Goal: Task Accomplishment & Management: Use online tool/utility

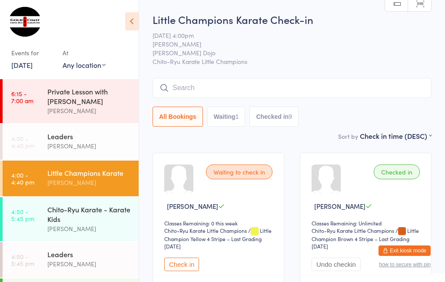
click at [84, 216] on div "Chito-Ryu Karate - Karate Kids" at bounding box center [89, 213] width 84 height 19
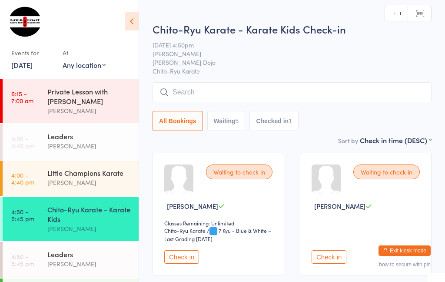
click at [174, 87] on input "search" at bounding box center [292, 92] width 279 height 20
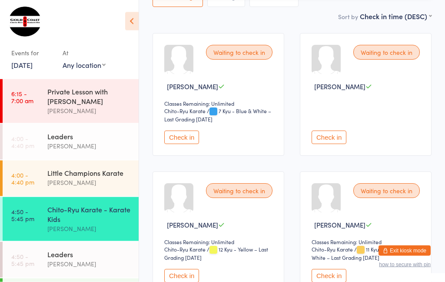
scroll to position [120, 0]
click at [178, 281] on button "Check in" at bounding box center [181, 275] width 35 height 13
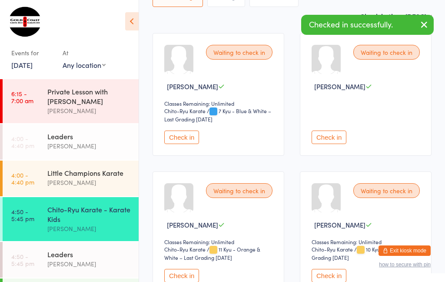
click at [332, 135] on button "Check in" at bounding box center [329, 136] width 35 height 13
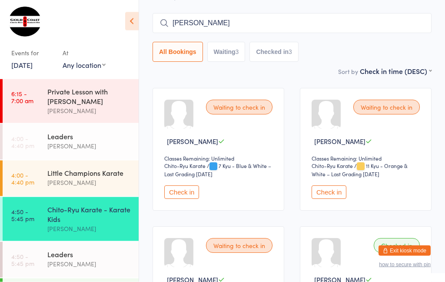
scroll to position [0, 0]
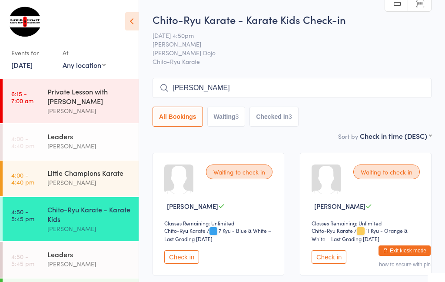
click at [252, 81] on input "[PERSON_NAME]" at bounding box center [292, 88] width 279 height 20
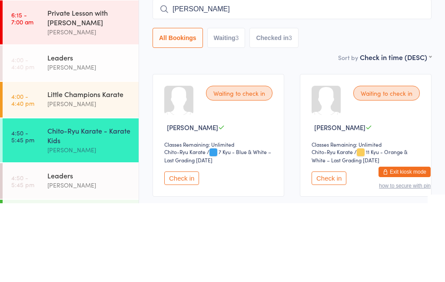
click at [238, 78] on input "[PERSON_NAME]" at bounding box center [292, 88] width 279 height 20
click at [227, 78] on input "[PERSON_NAME]" at bounding box center [292, 88] width 279 height 20
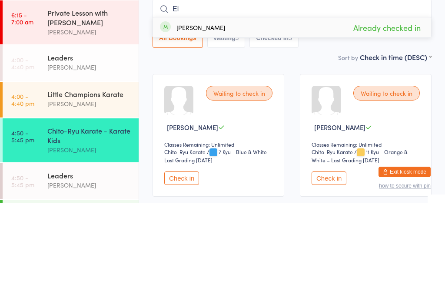
type input "E"
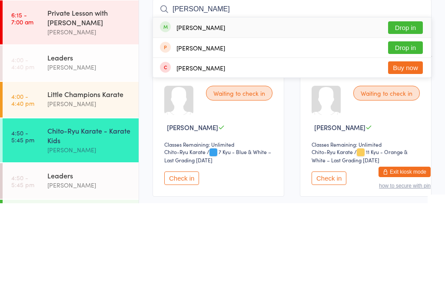
scroll to position [79, 0]
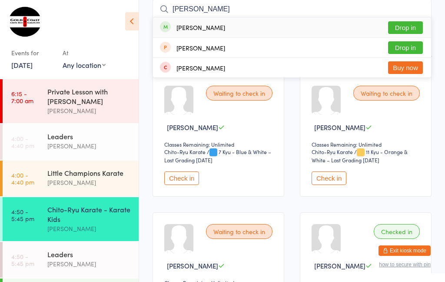
type input "[PERSON_NAME]"
click at [411, 25] on button "Drop in" at bounding box center [405, 27] width 35 height 13
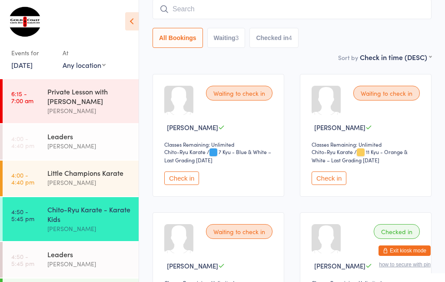
click at [96, 108] on div "[PERSON_NAME]" at bounding box center [89, 111] width 84 height 10
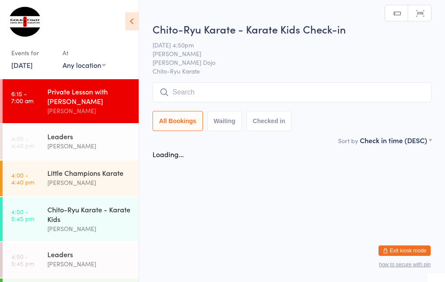
click at [84, 241] on div "Chito-Ryu Karate - Karate Kids [PERSON_NAME]" at bounding box center [92, 219] width 91 height 44
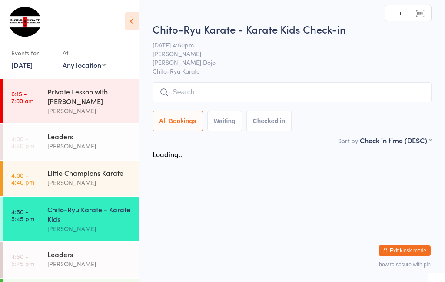
click at [79, 192] on div "Little Champions Karate [PERSON_NAME]" at bounding box center [92, 177] width 91 height 34
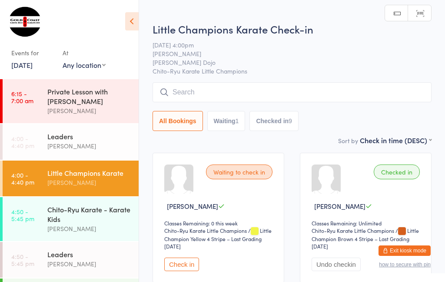
click at [86, 224] on div "Chito-Ryu Karate - Karate Kids" at bounding box center [89, 213] width 84 height 19
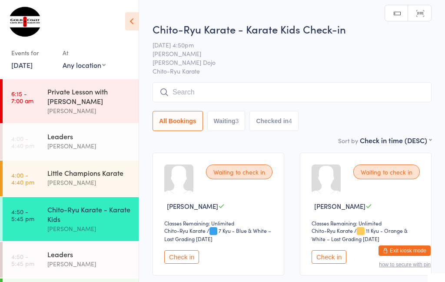
click at [30, 193] on link "4:00 - 4:40 pm Little Champions Karate [PERSON_NAME]" at bounding box center [71, 178] width 136 height 36
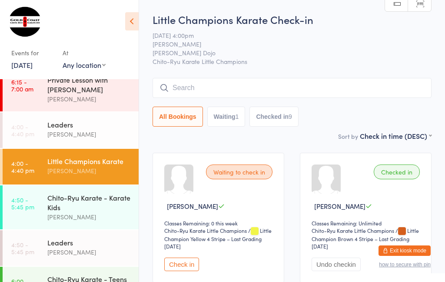
click at [267, 87] on input "search" at bounding box center [292, 88] width 279 height 20
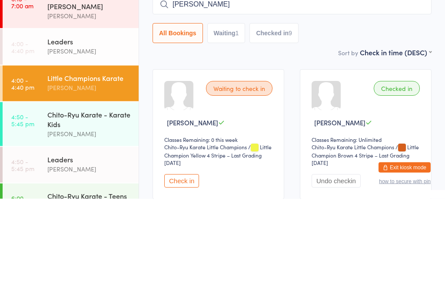
scroll to position [83, 0]
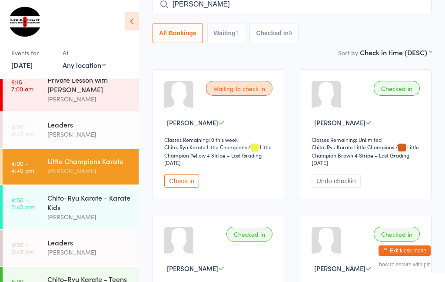
type input "[PERSON_NAME]"
click at [97, 64] on select "Any location [GEOGRAPHIC_DATA] [GEOGRAPHIC_DATA] [GEOGRAPHIC_DATA] [GEOGRAPHIC_…" at bounding box center [84, 65] width 43 height 10
select select "0"
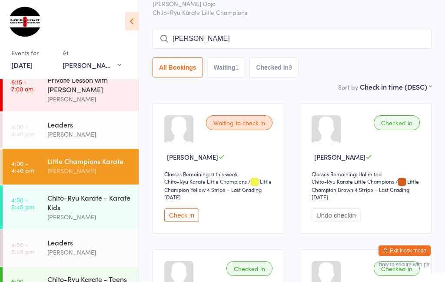
scroll to position [50, 0]
click at [87, 66] on select "Any location [GEOGRAPHIC_DATA] [GEOGRAPHIC_DATA] [GEOGRAPHIC_DATA] [GEOGRAPHIC_…" at bounding box center [92, 65] width 59 height 10
select select
type input "P"
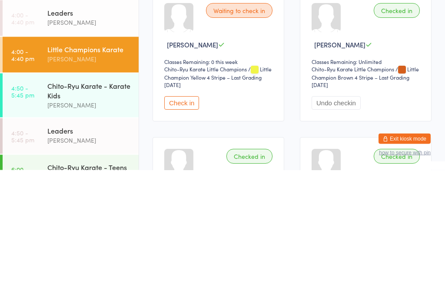
click at [27, 185] on link "4:50 - 5:45 pm Chito-Ryu Karate - Karate Kids [PERSON_NAME]" at bounding box center [71, 207] width 136 height 44
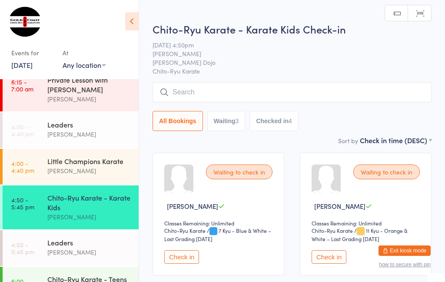
click at [288, 93] on input "search" at bounding box center [292, 92] width 279 height 20
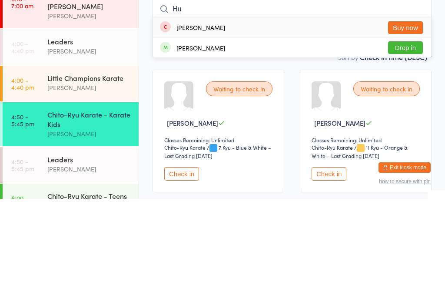
type input "H"
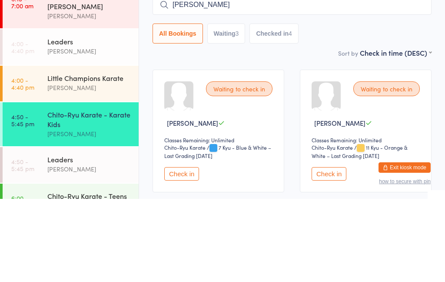
type input "[PERSON_NAME]"
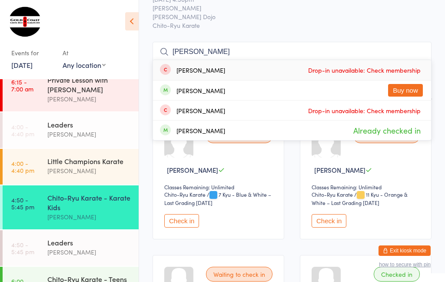
scroll to position [34, 0]
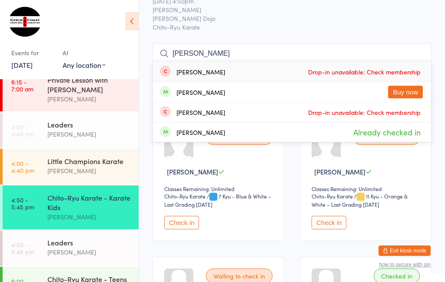
click at [12, 169] on time "4:00 - 4:40 pm" at bounding box center [22, 167] width 23 height 14
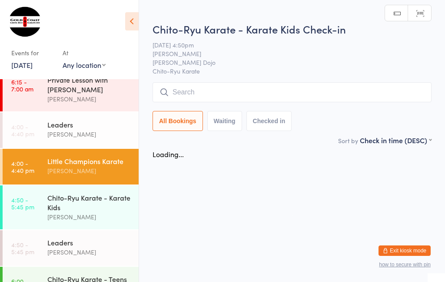
click at [25, 203] on time "4:50 - 5:45 pm" at bounding box center [22, 203] width 23 height 14
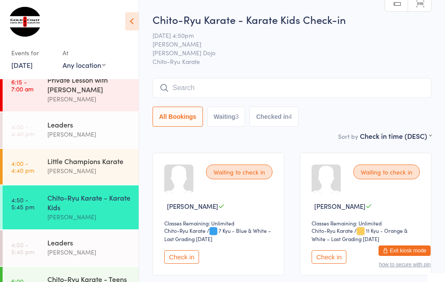
click at [291, 93] on input "search" at bounding box center [292, 88] width 279 height 20
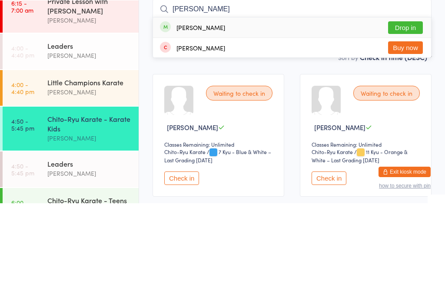
type input "[PERSON_NAME]"
click at [411, 100] on button "Drop in" at bounding box center [405, 106] width 35 height 13
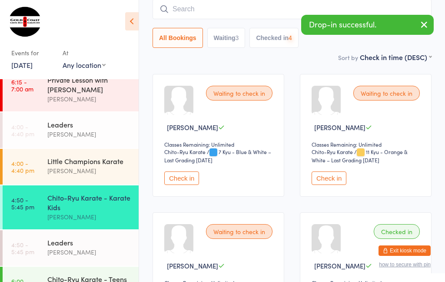
click at [293, 11] on input "search" at bounding box center [292, 9] width 279 height 20
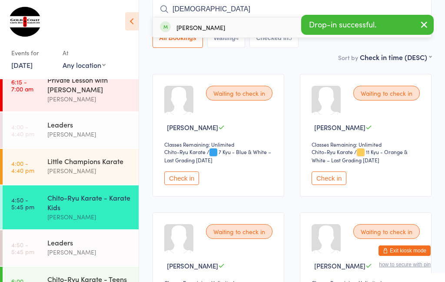
click at [420, 28] on icon "button" at bounding box center [424, 24] width 10 height 11
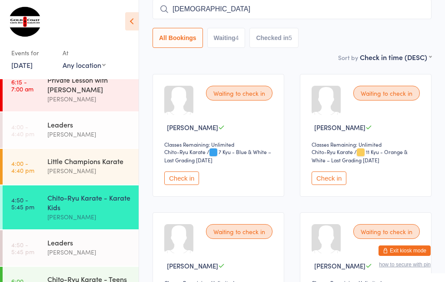
click at [377, 11] on input "[DEMOGRAPHIC_DATA]" at bounding box center [292, 9] width 279 height 20
type input "[DEMOGRAPHIC_DATA]"
click at [411, 27] on button "Drop in" at bounding box center [405, 27] width 35 height 13
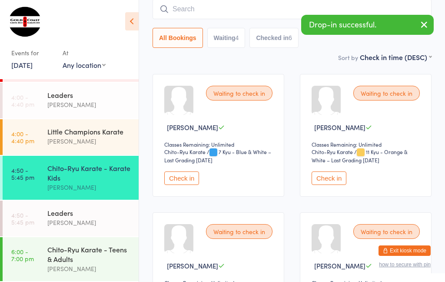
scroll to position [47, 0]
click at [81, 245] on div "Chito-Ryu Karate - Teens & Adults" at bounding box center [89, 253] width 84 height 19
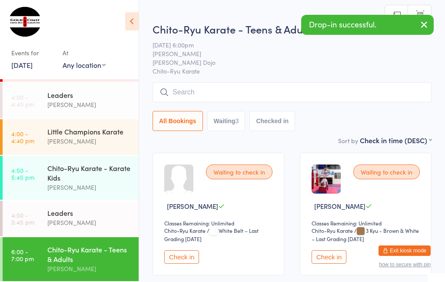
click at [307, 73] on span "Chito-Ryu Karate" at bounding box center [292, 71] width 279 height 9
click at [337, 90] on input "search" at bounding box center [292, 92] width 279 height 20
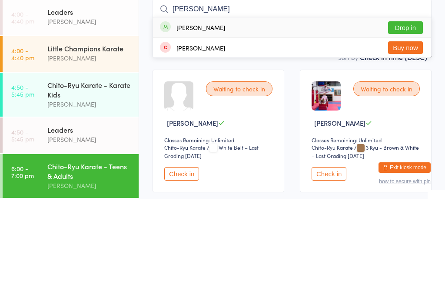
type input "[PERSON_NAME]"
click at [401, 104] on button "Drop in" at bounding box center [405, 110] width 35 height 13
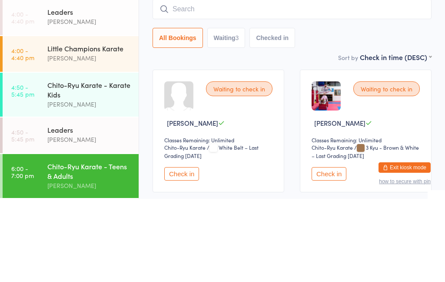
scroll to position [83, 0]
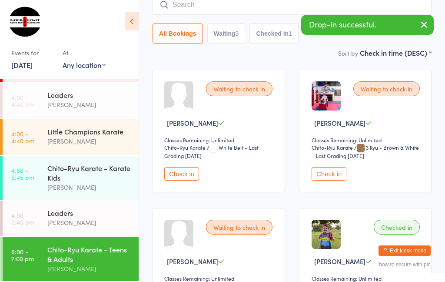
click at [251, 4] on input "search" at bounding box center [292, 5] width 279 height 20
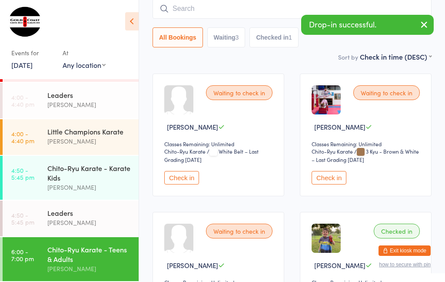
scroll to position [79, 0]
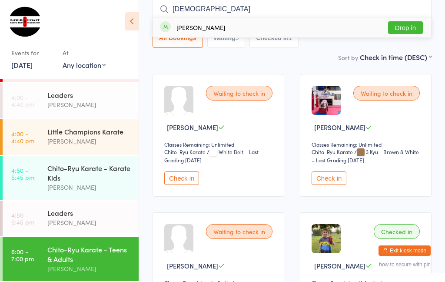
type input "[DEMOGRAPHIC_DATA]"
click at [408, 33] on button "Drop in" at bounding box center [405, 27] width 35 height 13
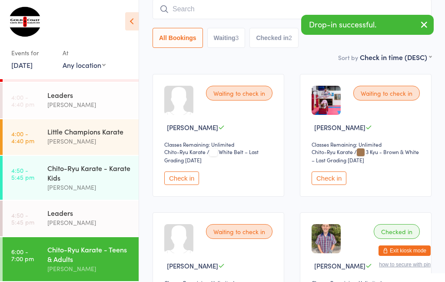
click at [272, 13] on input "search" at bounding box center [292, 9] width 279 height 20
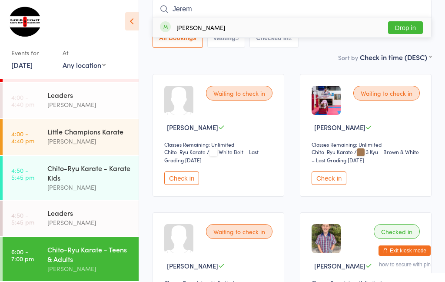
type input "Jerem"
click at [405, 31] on button "Drop in" at bounding box center [405, 27] width 35 height 13
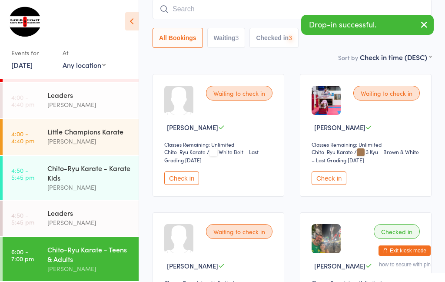
click at [423, 23] on icon "button" at bounding box center [424, 24] width 10 height 11
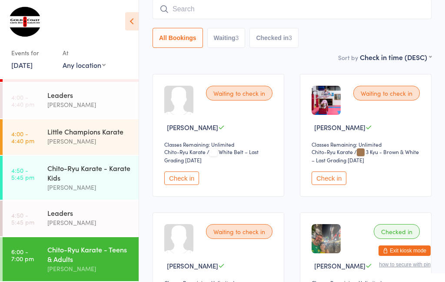
click at [92, 177] on div "Chito-Ryu Karate - Karate Kids" at bounding box center [89, 172] width 84 height 19
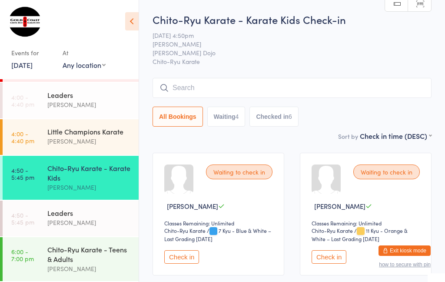
click at [227, 170] on div "Waiting to check in" at bounding box center [239, 171] width 67 height 15
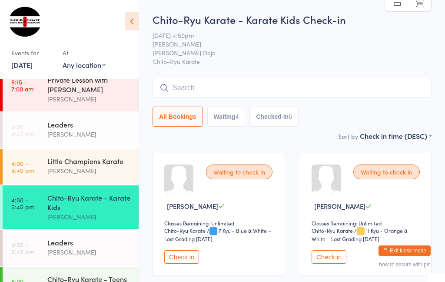
click at [388, 83] on input "search" at bounding box center [292, 88] width 279 height 20
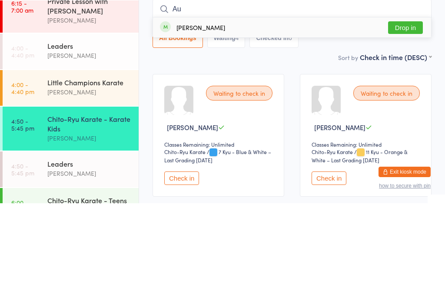
type input "Au"
click at [414, 100] on button "Drop in" at bounding box center [405, 106] width 35 height 13
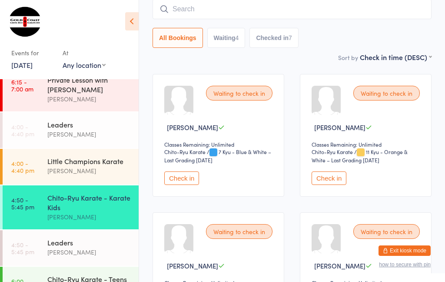
click at [332, 13] on input "search" at bounding box center [292, 9] width 279 height 20
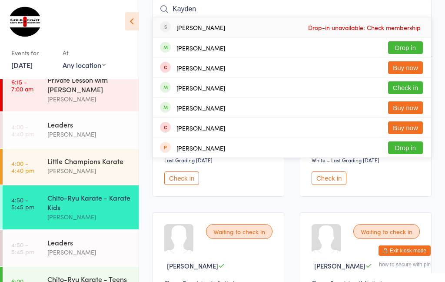
type input "Kayden"
click at [409, 51] on button "Drop in" at bounding box center [405, 47] width 35 height 13
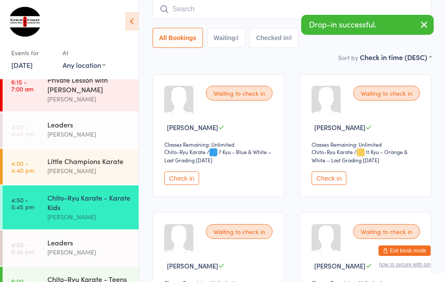
click at [189, 16] on input "search" at bounding box center [292, 9] width 279 height 20
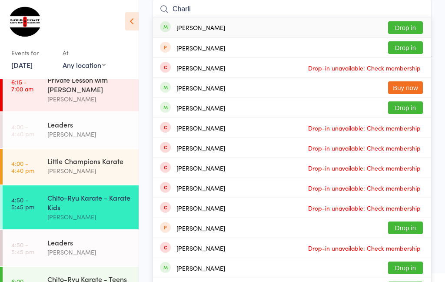
type input "Charli"
click at [407, 26] on button "Drop in" at bounding box center [405, 27] width 35 height 13
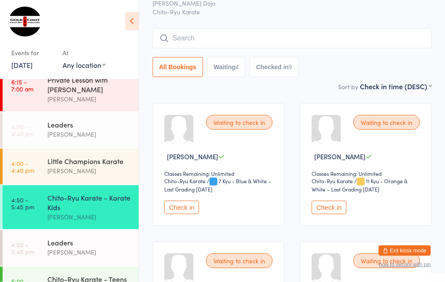
scroll to position [40, 0]
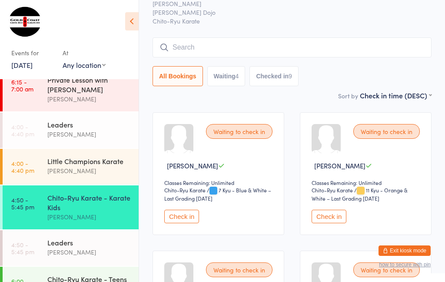
click at [400, 55] on input "search" at bounding box center [292, 47] width 279 height 20
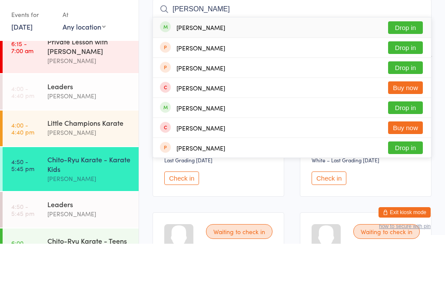
type input "[PERSON_NAME]"
click at [410, 60] on button "Drop in" at bounding box center [405, 66] width 35 height 13
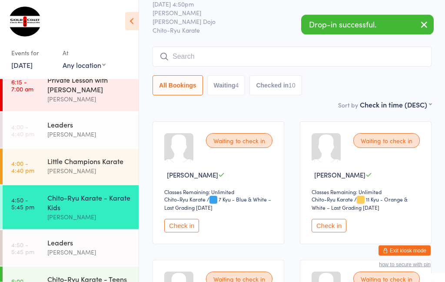
scroll to position [0, 0]
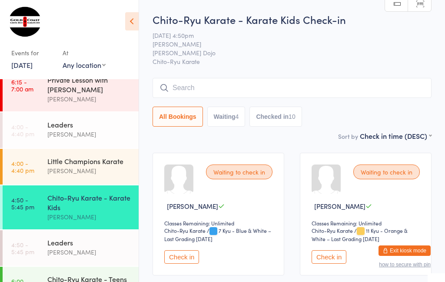
click at [186, 262] on button "Check in" at bounding box center [181, 256] width 35 height 13
click at [180, 257] on button "Check in" at bounding box center [181, 256] width 35 height 13
click at [337, 262] on button "Check in" at bounding box center [329, 256] width 35 height 13
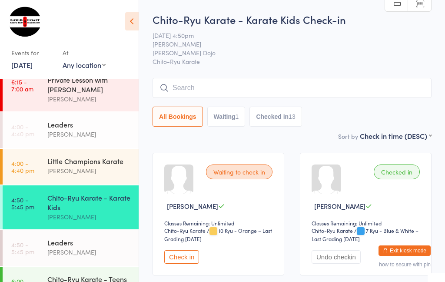
click at [344, 87] on input "search" at bounding box center [292, 88] width 279 height 20
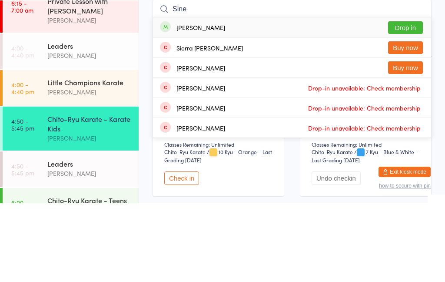
type input "Sine"
click at [411, 100] on button "Drop in" at bounding box center [405, 106] width 35 height 13
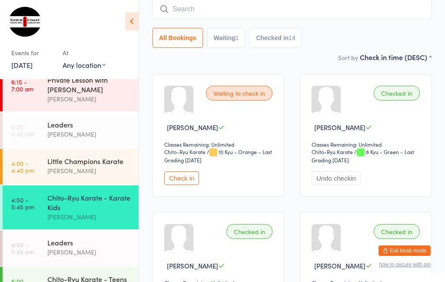
click at [184, 7] on input "search" at bounding box center [292, 9] width 279 height 20
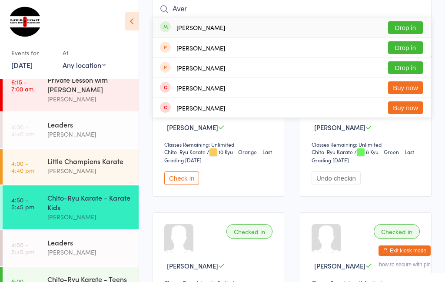
type input "Aver"
click at [417, 24] on button "Drop in" at bounding box center [405, 27] width 35 height 13
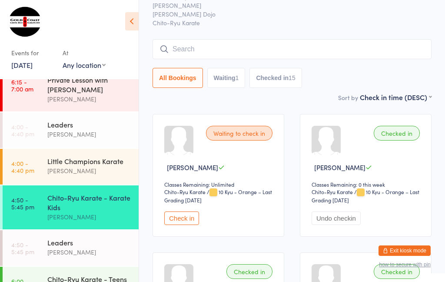
scroll to position [0, 0]
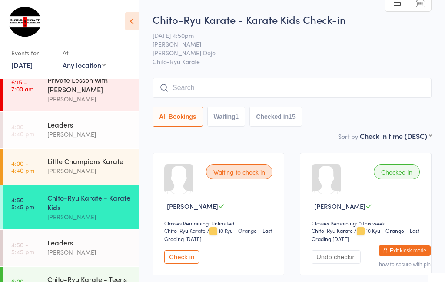
click at [185, 263] on button "Check in" at bounding box center [181, 256] width 35 height 13
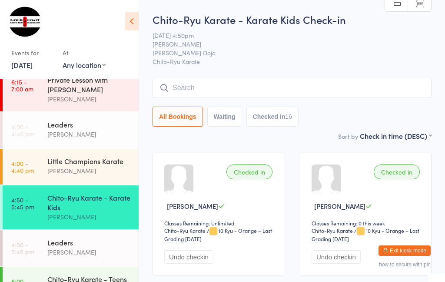
click at [350, 84] on input "search" at bounding box center [292, 88] width 279 height 20
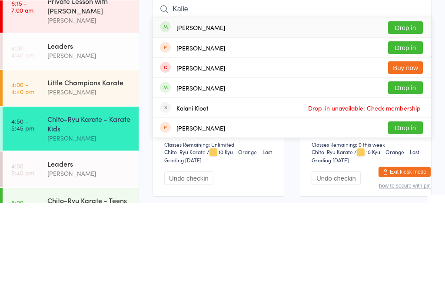
type input "Kalie"
click at [411, 100] on button "Drop in" at bounding box center [405, 106] width 35 height 13
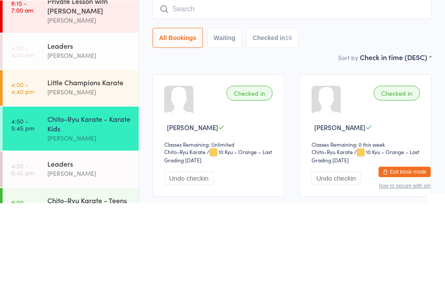
scroll to position [79, 0]
